Goal: Transaction & Acquisition: Purchase product/service

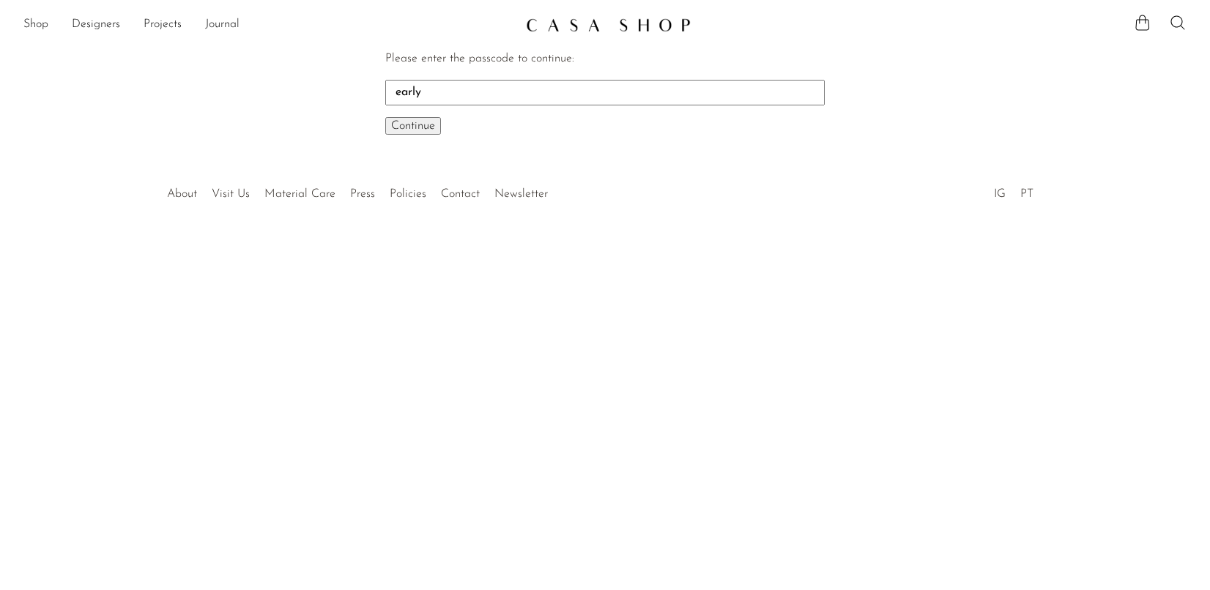
type input "early"
click at [394, 124] on span "Continue" at bounding box center [413, 126] width 44 height 12
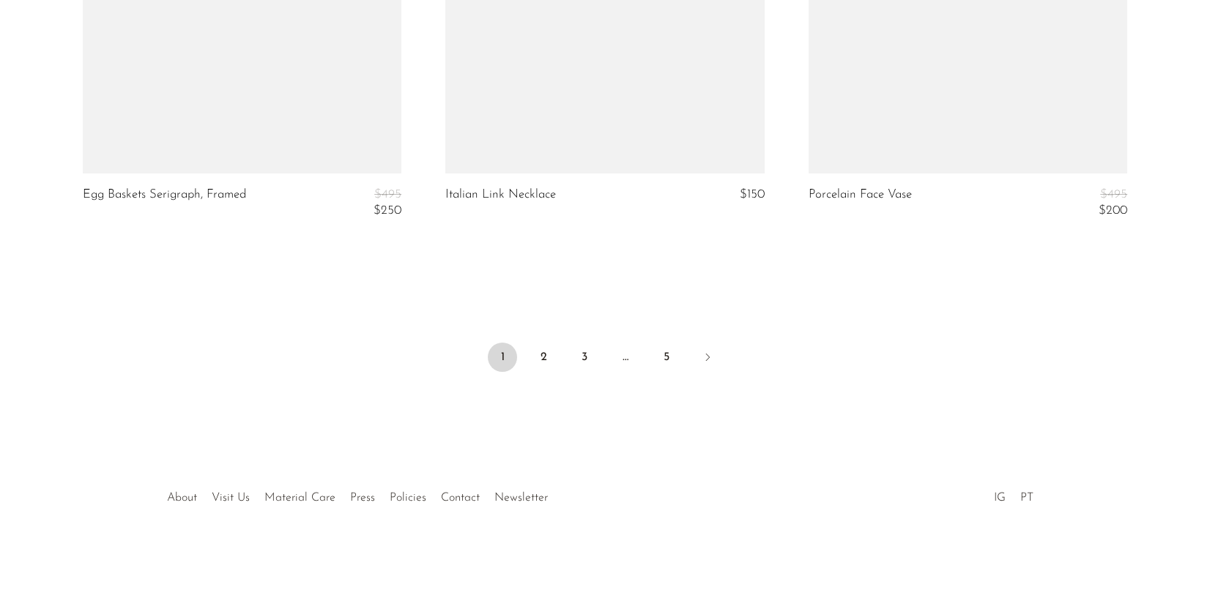
scroll to position [6101, 0]
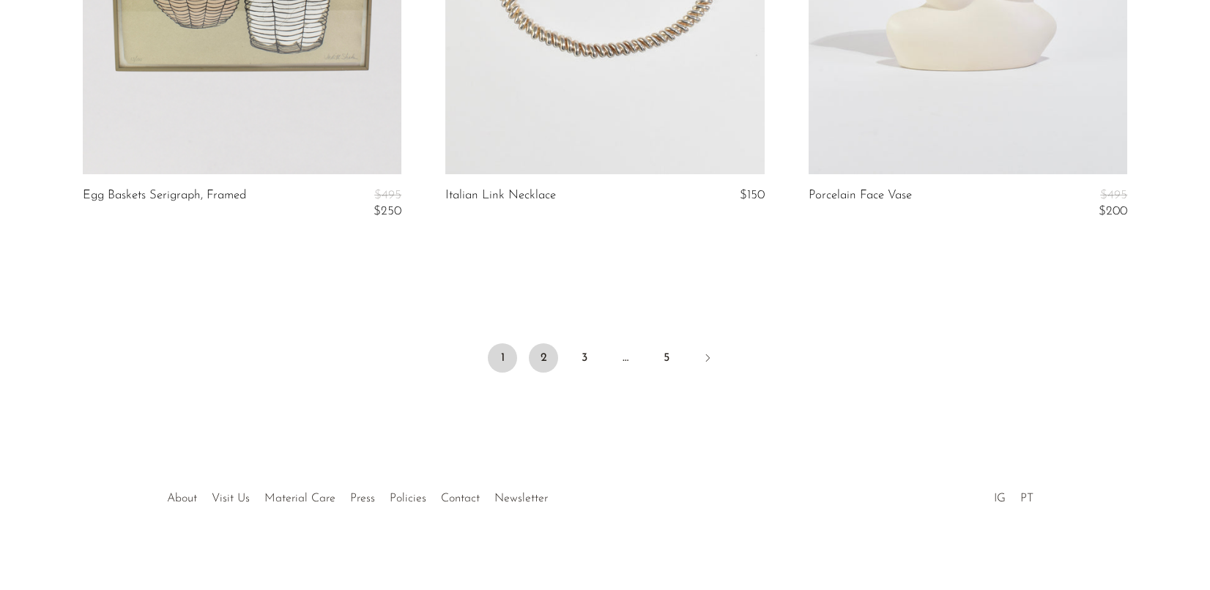
click at [538, 361] on link "2" at bounding box center [543, 358] width 29 height 29
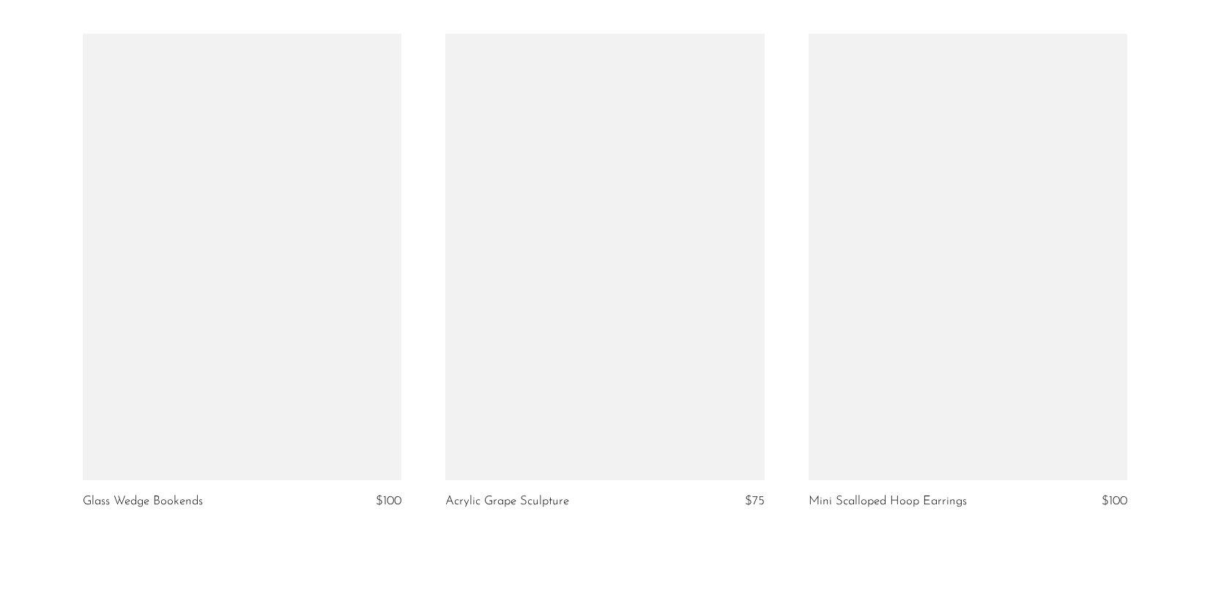
scroll to position [5808, 0]
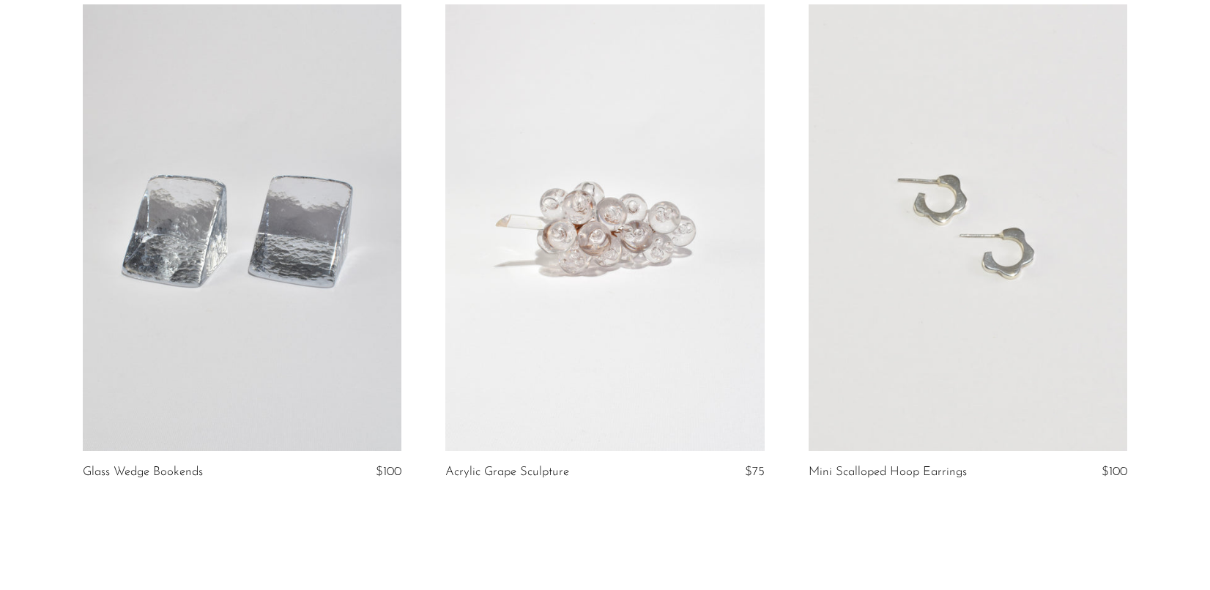
click at [353, 327] on link at bounding box center [242, 227] width 319 height 447
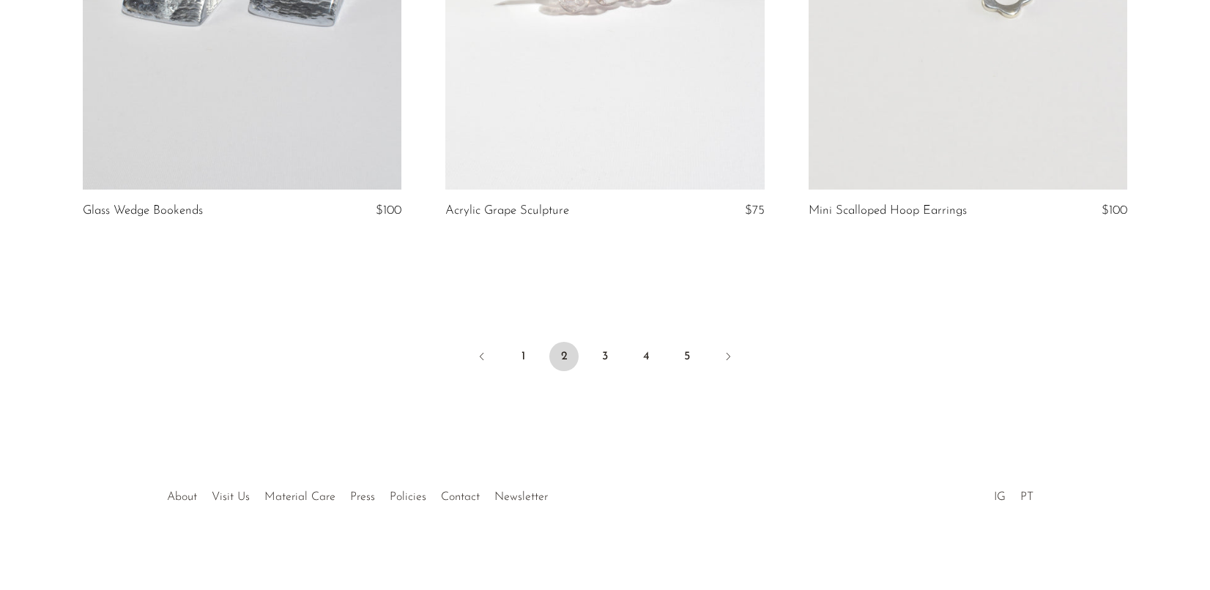
scroll to position [6069, 0]
click at [607, 355] on link "3" at bounding box center [604, 357] width 29 height 29
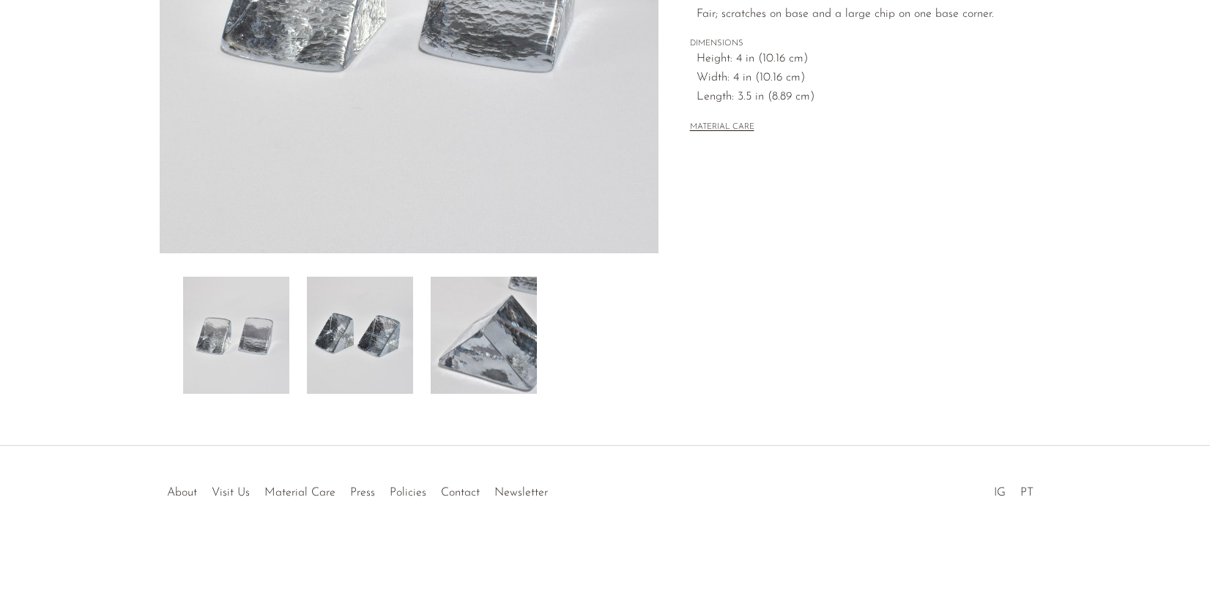
scroll to position [363, 0]
click at [436, 373] on img at bounding box center [484, 335] width 106 height 117
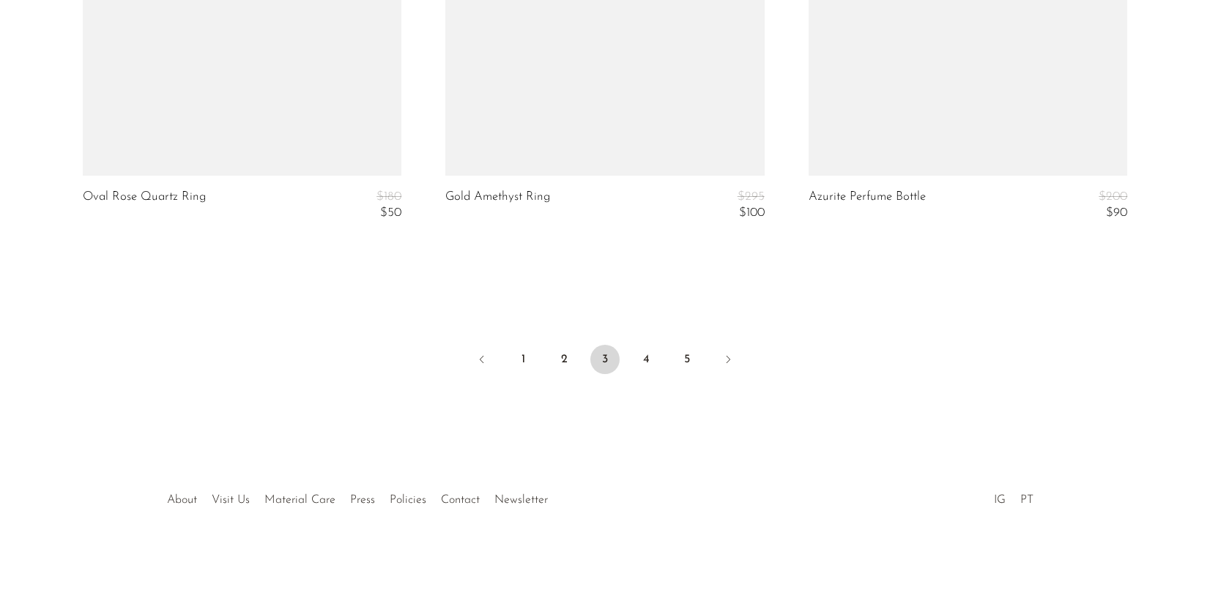
scroll to position [6195, 0]
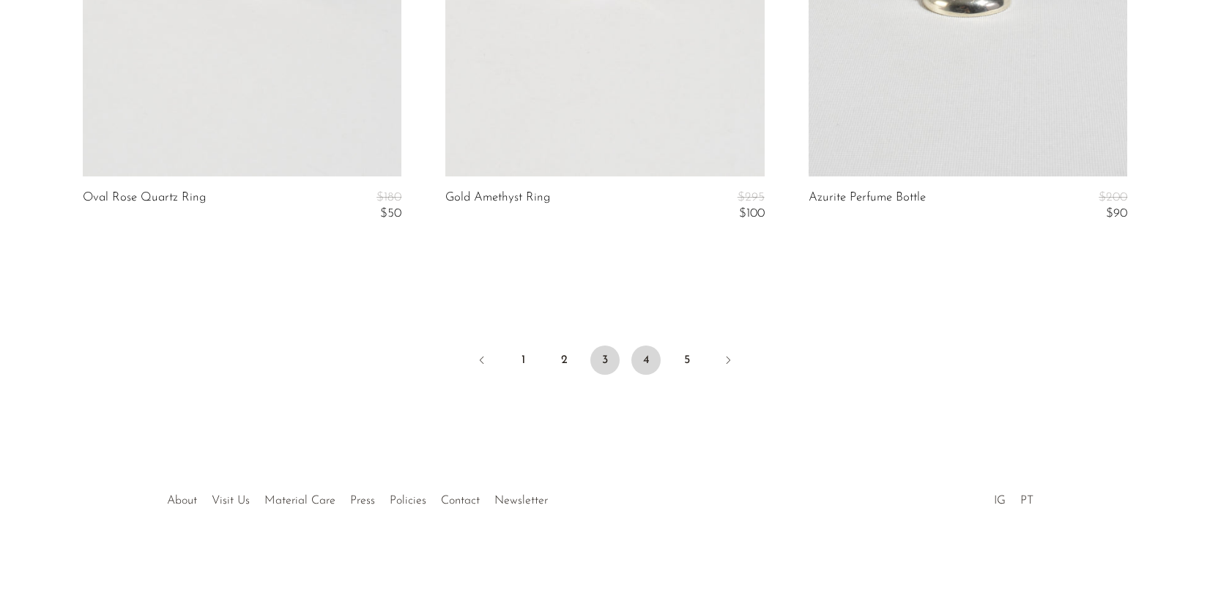
click at [639, 352] on link "4" at bounding box center [645, 360] width 29 height 29
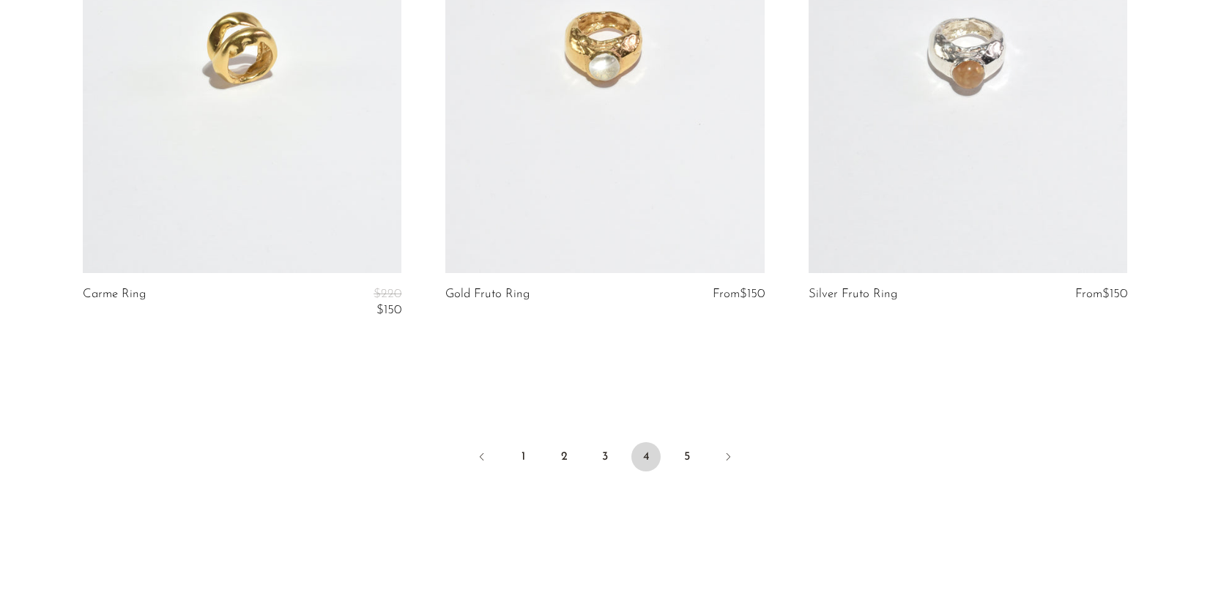
scroll to position [6167, 0]
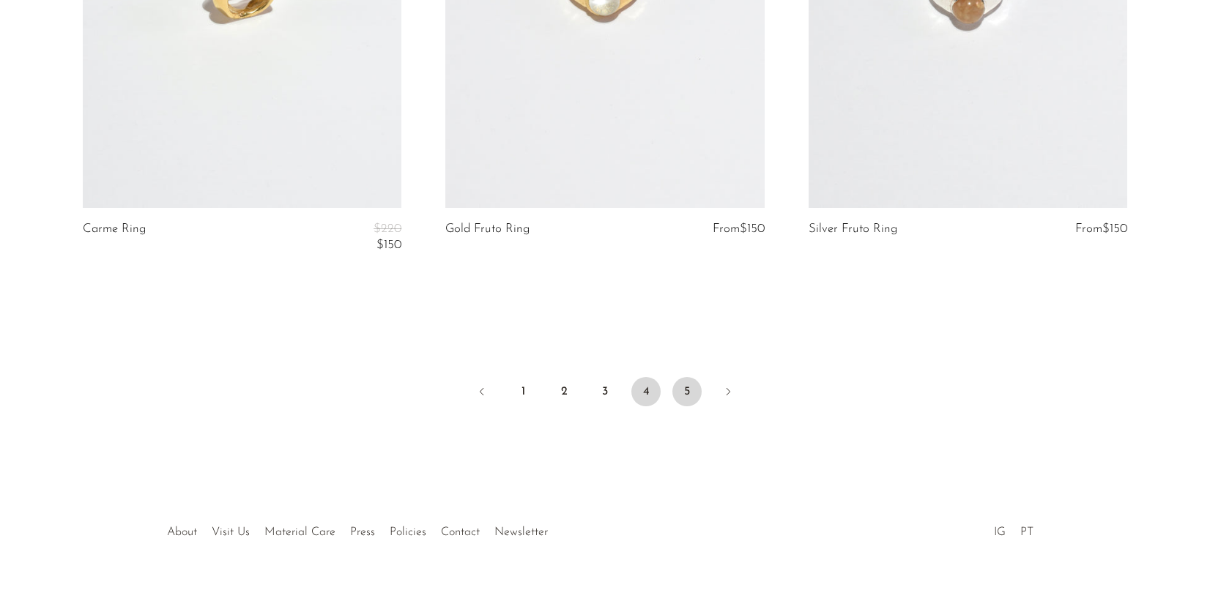
click at [689, 379] on link "5" at bounding box center [686, 391] width 29 height 29
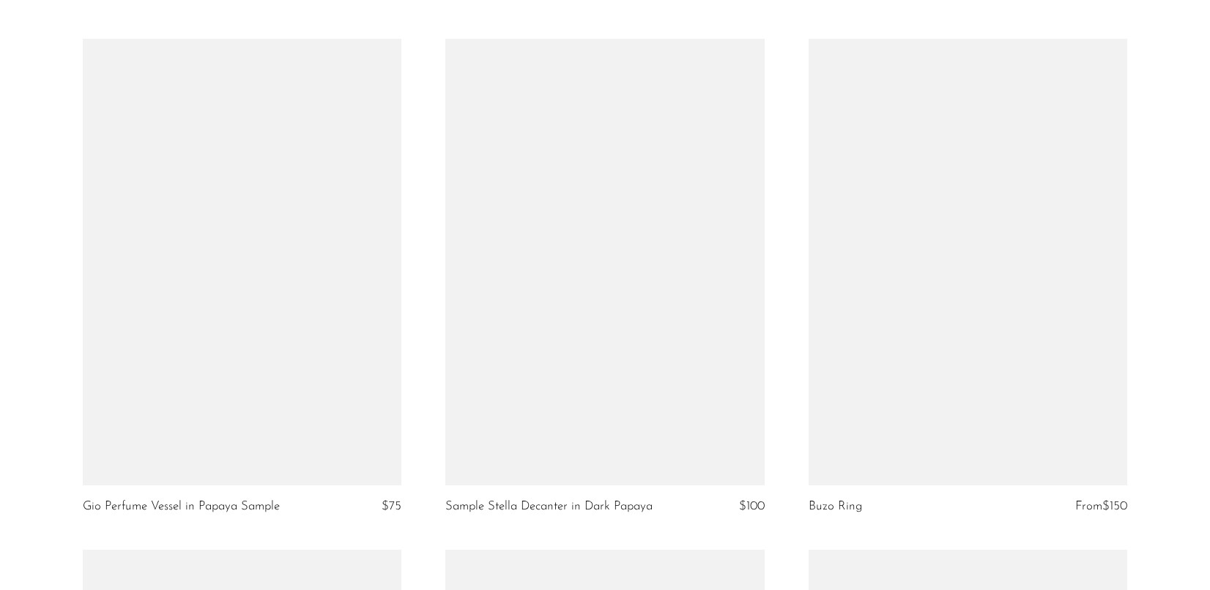
scroll to position [3270, 0]
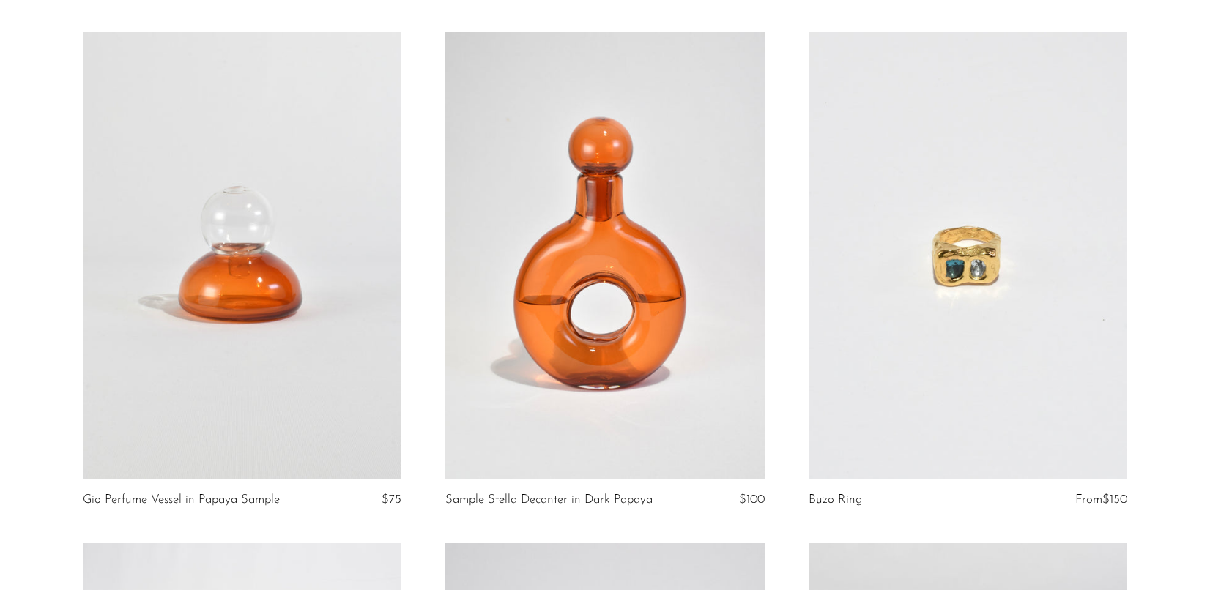
click at [791, 392] on article "Buzo Ring From $150" at bounding box center [968, 287] width 363 height 511
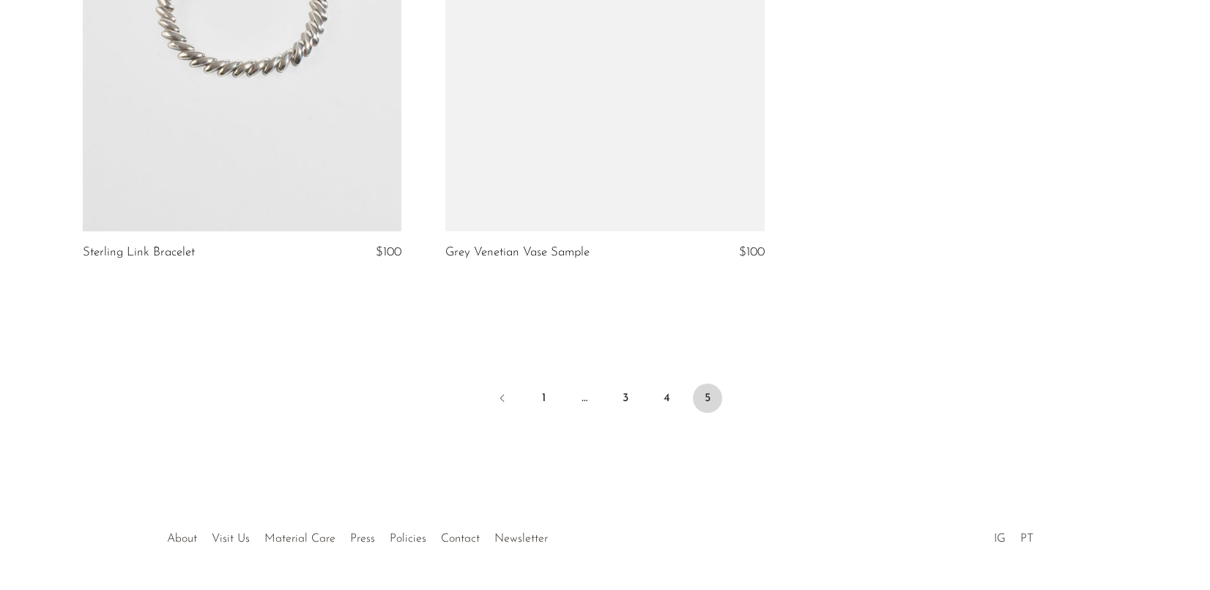
scroll to position [5610, 0]
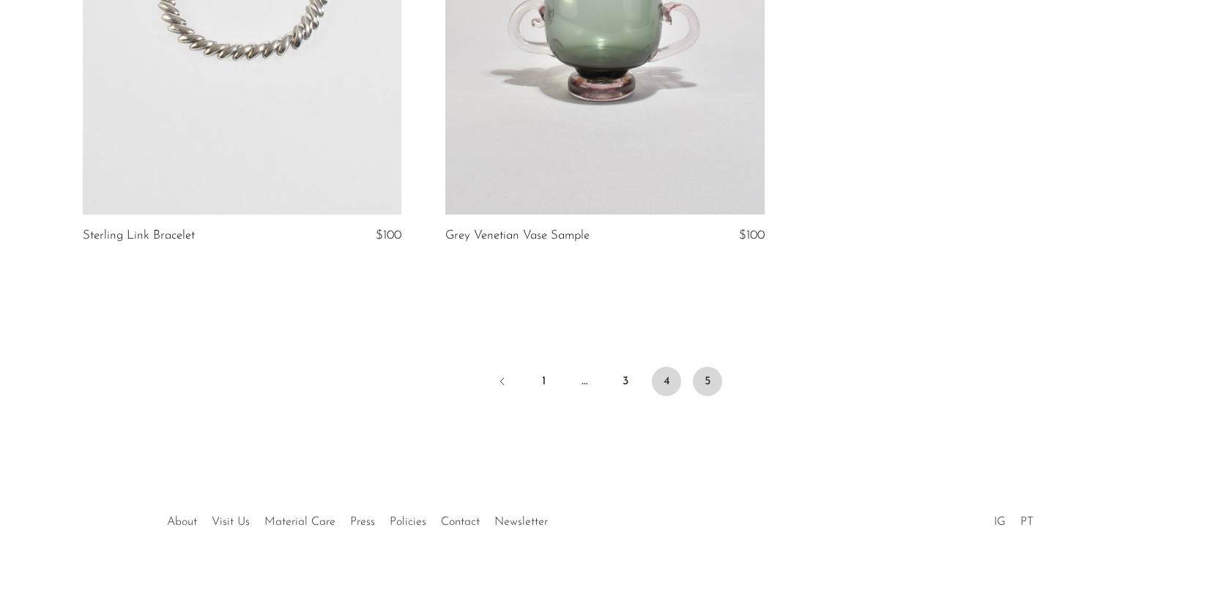
click at [665, 367] on link "4" at bounding box center [666, 381] width 29 height 29
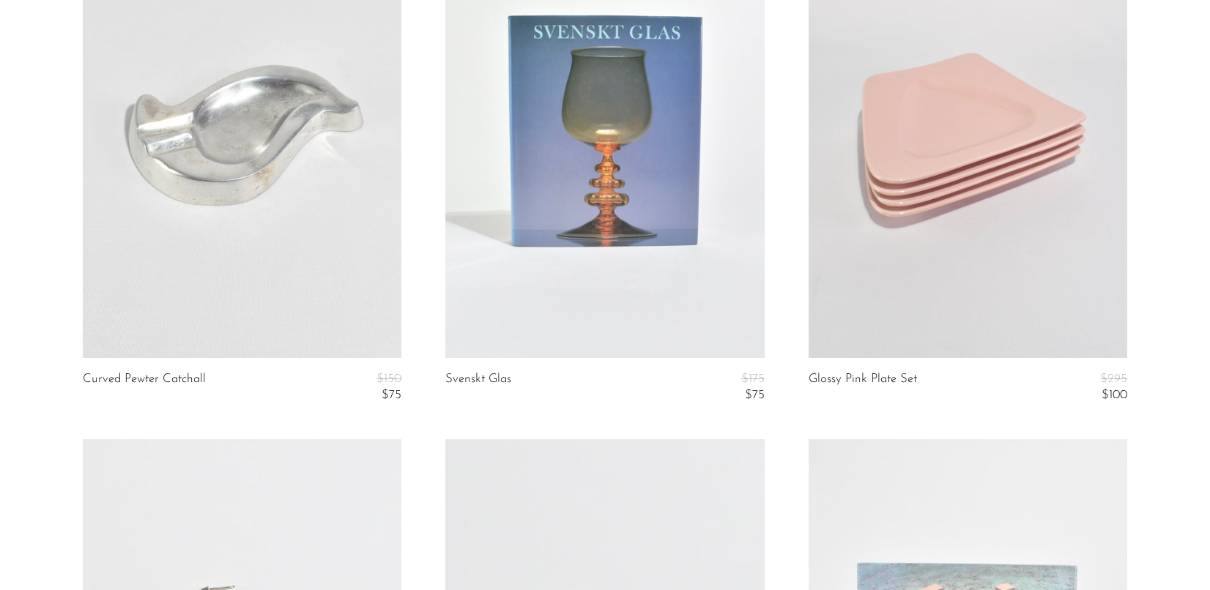
scroll to position [3400, 0]
